Goal: Navigation & Orientation: Understand site structure

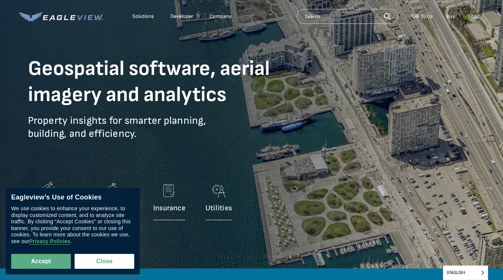
click at [252, 140] on p "Property insights for smarter planning, building, and efficiency." at bounding box center [162, 132] width 269 height 37
click at [143, 16] on div "Solutions" at bounding box center [143, 16] width 22 height 7
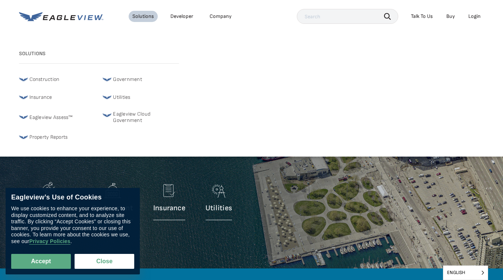
click at [220, 16] on div "Company" at bounding box center [221, 16] width 22 height 7
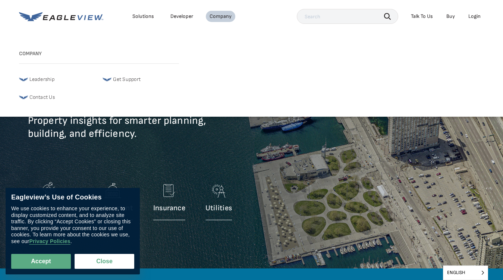
click at [388, 16] on icon "button" at bounding box center [387, 16] width 7 height 7
click at [422, 16] on div "Talk To Us" at bounding box center [422, 16] width 22 height 7
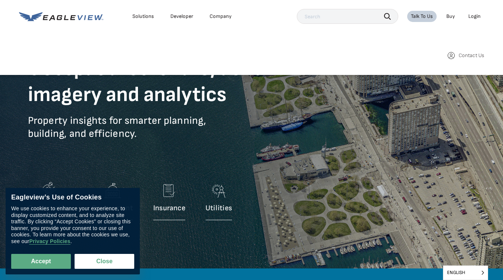
click at [475, 16] on div "Login" at bounding box center [475, 16] width 12 height 7
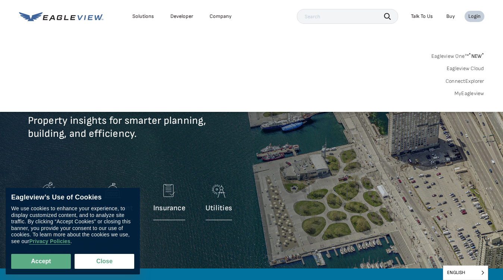
click at [41, 262] on button "Accept" at bounding box center [41, 261] width 60 height 15
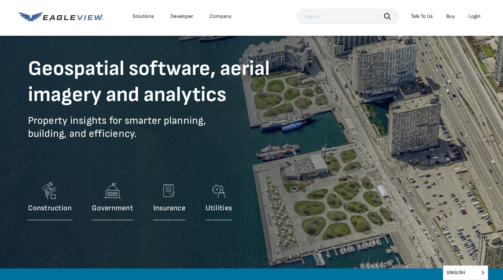
click at [104, 262] on button "Close" at bounding box center [103, 260] width 57 height 14
checkbox input "false"
click at [466, 273] on span "English" at bounding box center [466, 273] width 44 height 14
click at [0, 0] on input "English" at bounding box center [0, 0] width 0 height 0
